Goal: Check status: Check status

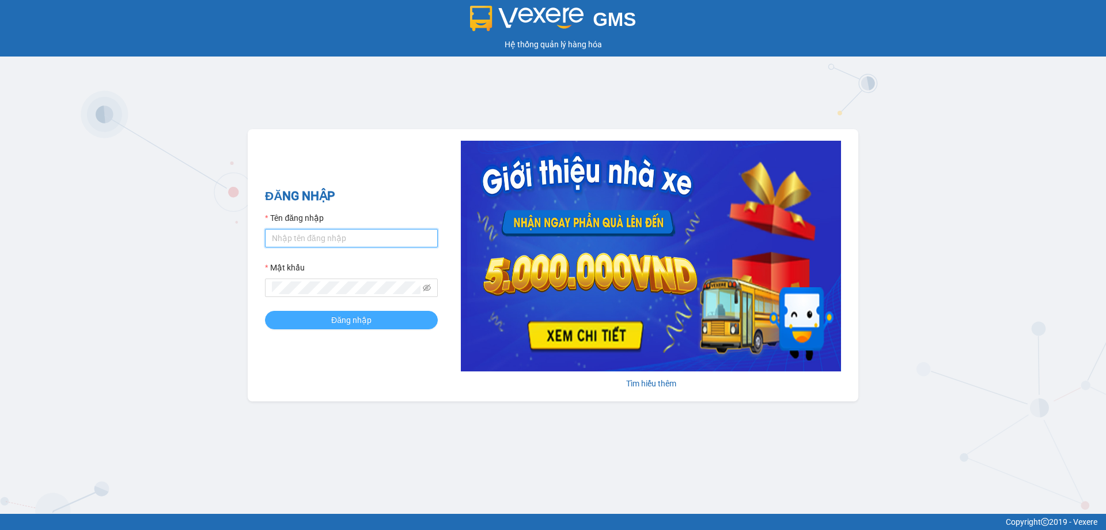
type input "muaalau.longhoan"
click at [339, 318] on span "Đăng nhập" at bounding box center [351, 319] width 40 height 13
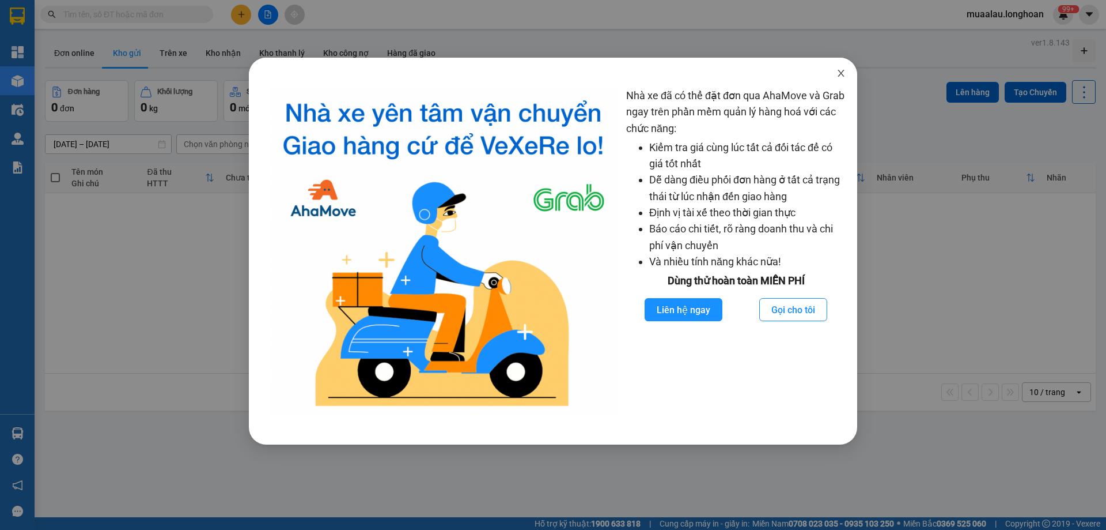
click at [839, 75] on icon "close" at bounding box center [841, 73] width 9 height 9
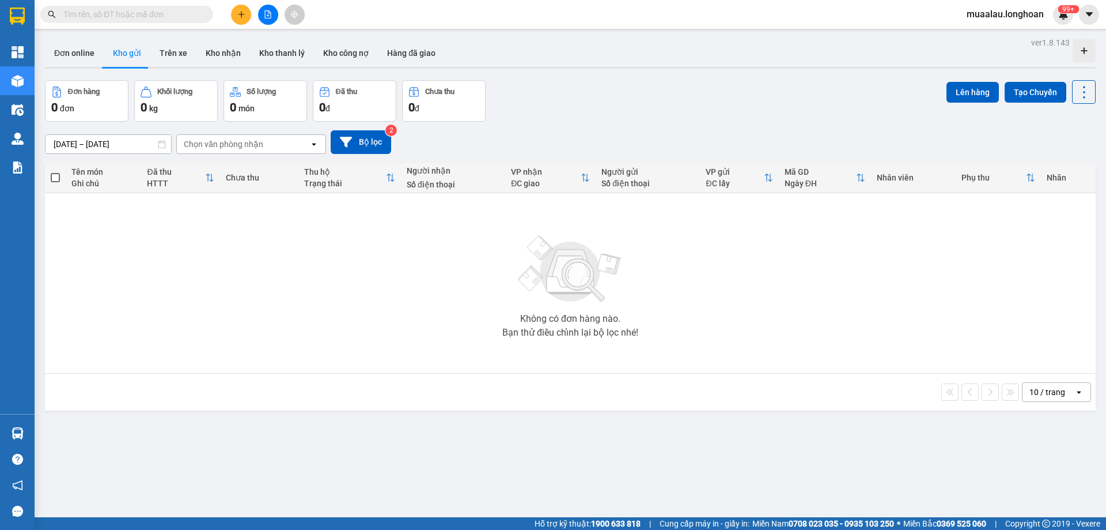
click at [164, 16] on input "text" at bounding box center [131, 14] width 136 height 13
paste input "VPTX2808250006"
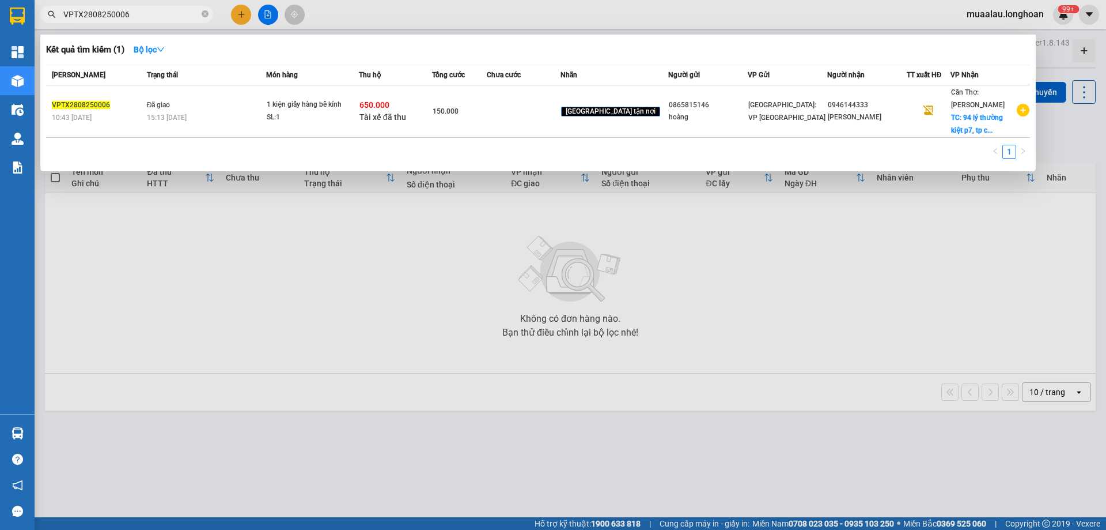
type input "VPTX2808250006"
click at [472, 328] on div at bounding box center [553, 265] width 1106 height 530
